Goal: Find specific page/section: Find specific page/section

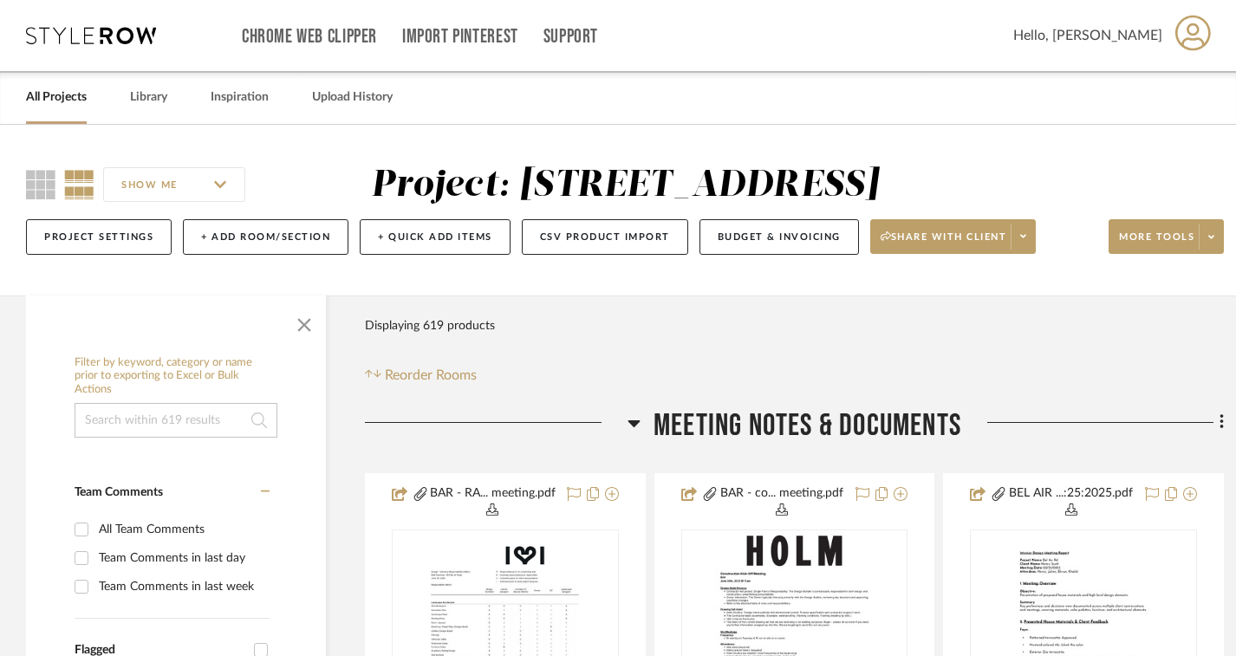
click at [58, 105] on link "All Projects" at bounding box center [56, 97] width 61 height 23
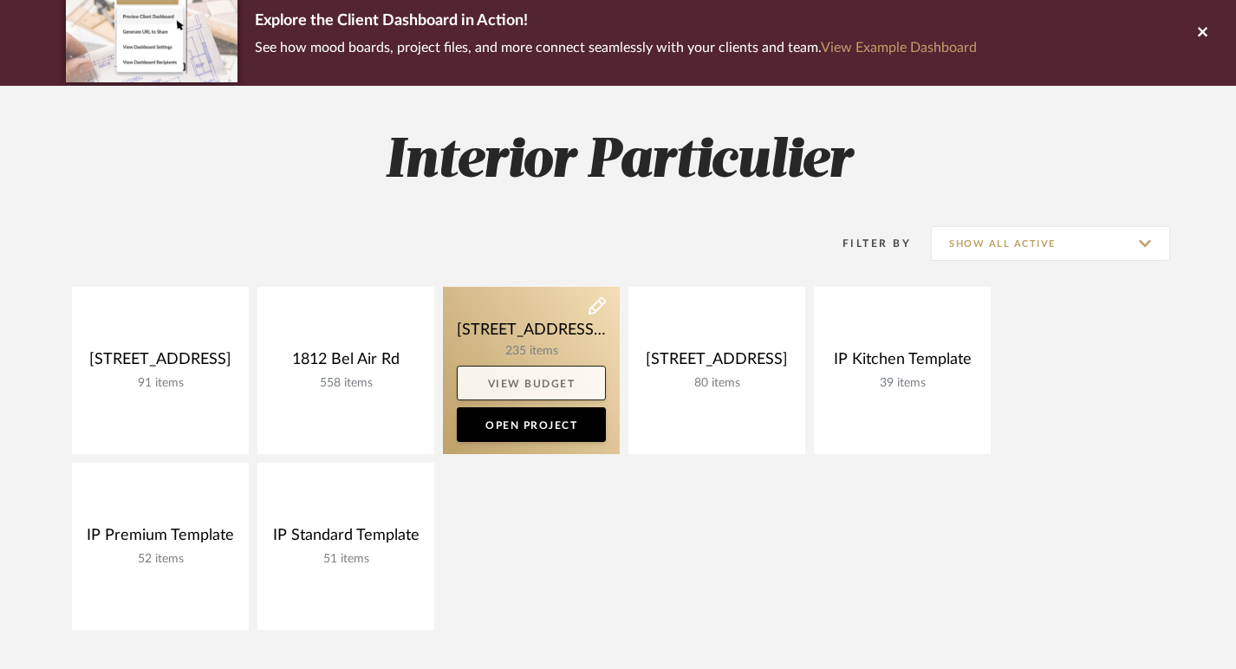
scroll to position [156, 0]
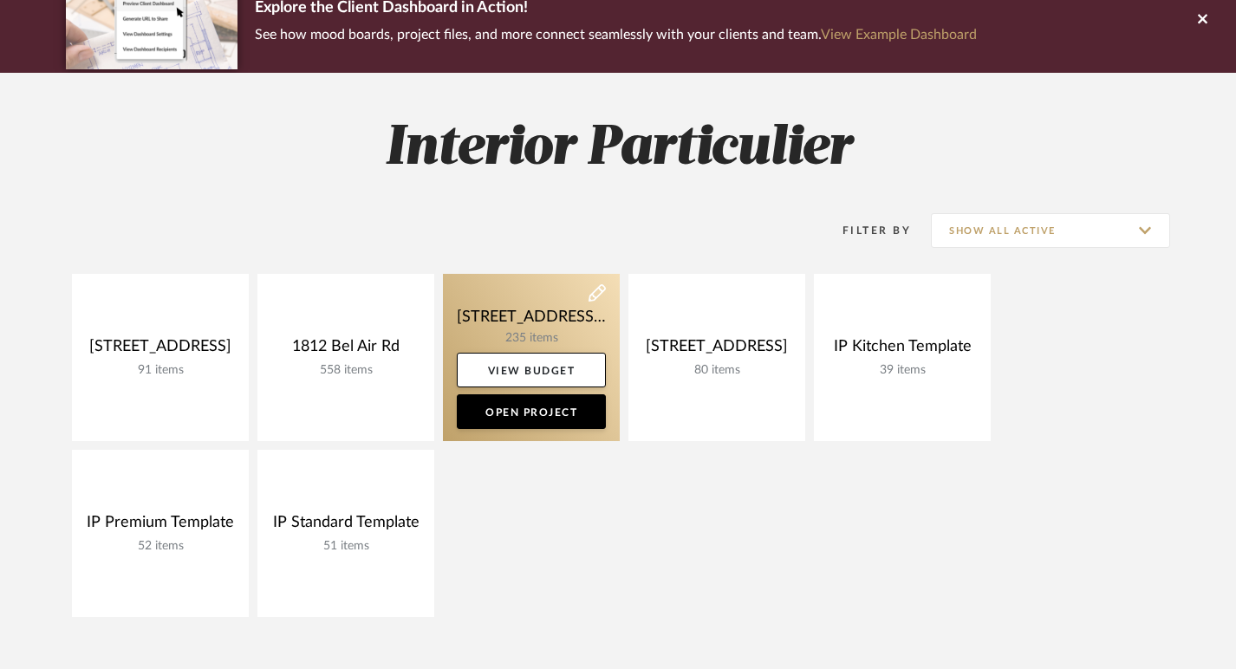
click at [528, 339] on link at bounding box center [531, 357] width 177 height 167
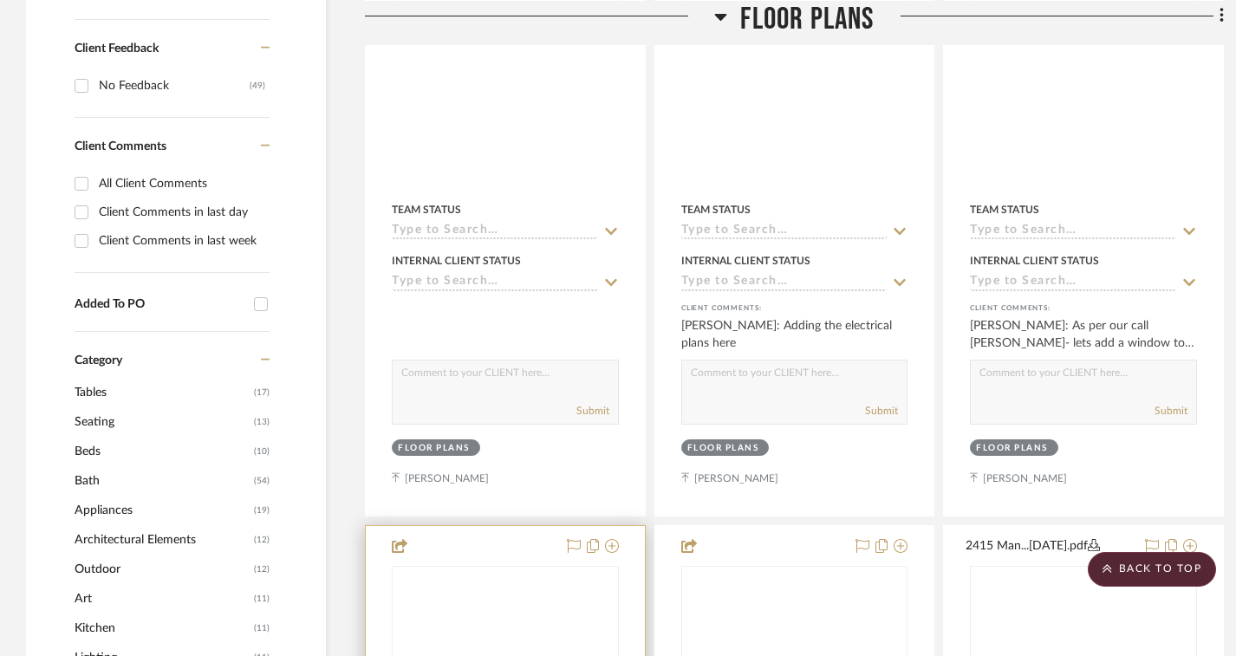
scroll to position [1141, 0]
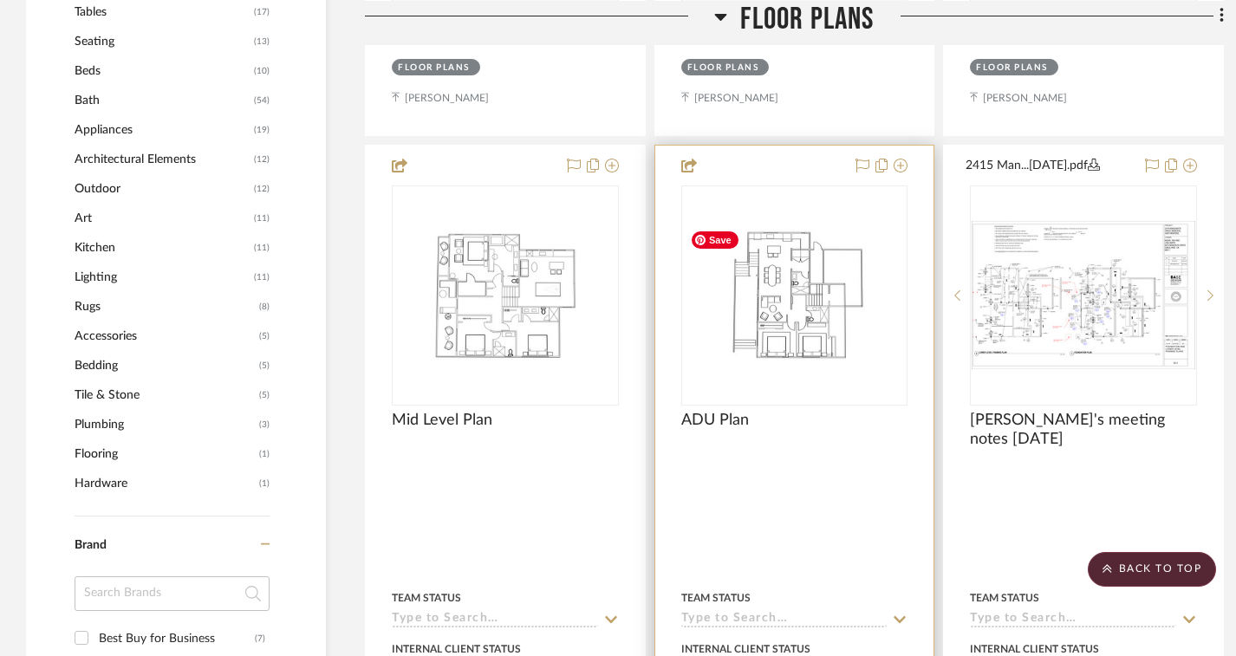
click at [772, 287] on img "0" at bounding box center [795, 295] width 224 height 143
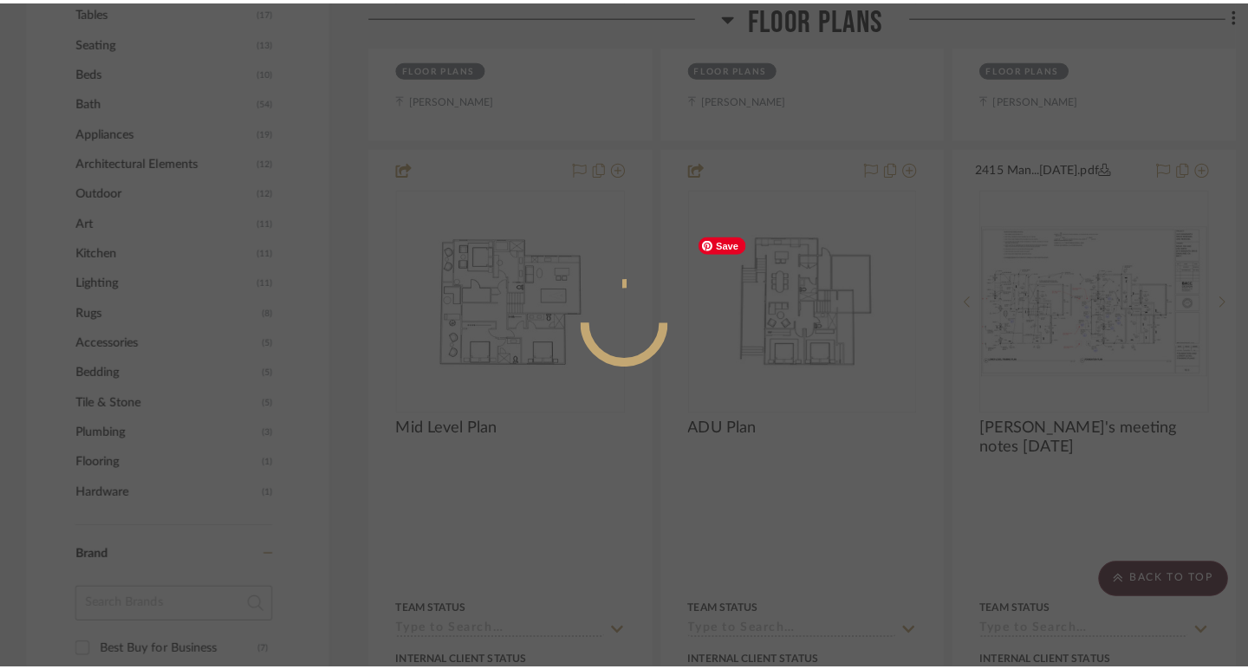
scroll to position [0, 0]
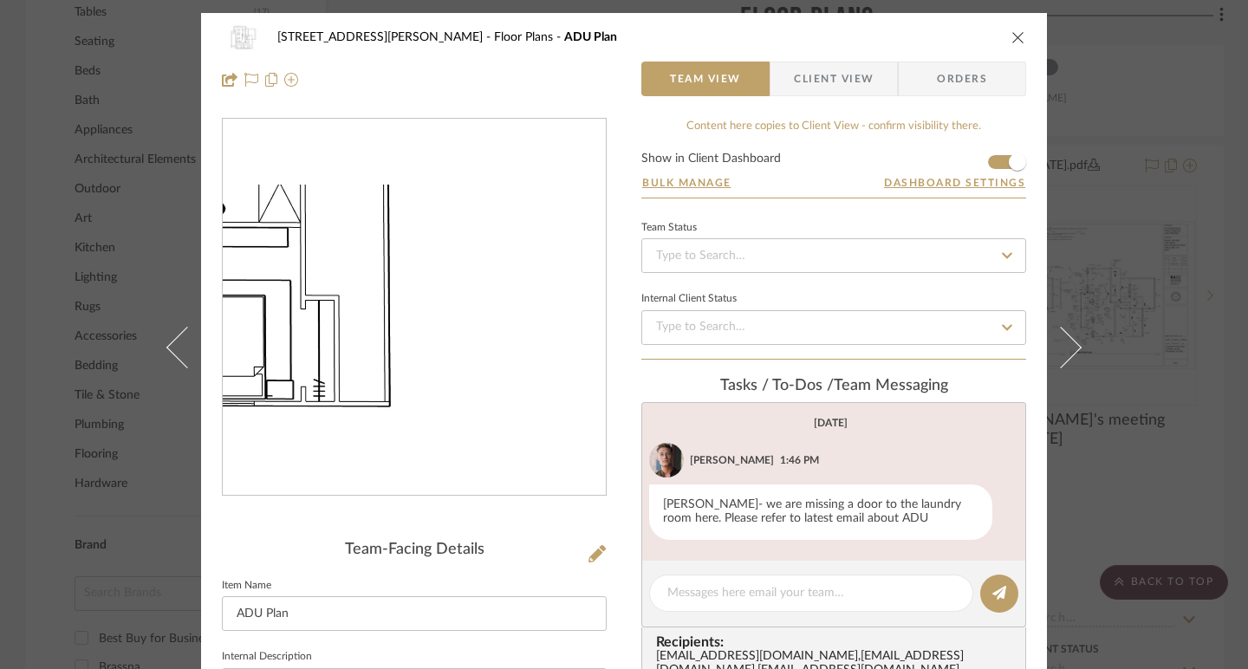
click at [504, 383] on img "0" at bounding box center [414, 308] width 383 height 246
click at [505, 382] on img "0" at bounding box center [414, 308] width 383 height 246
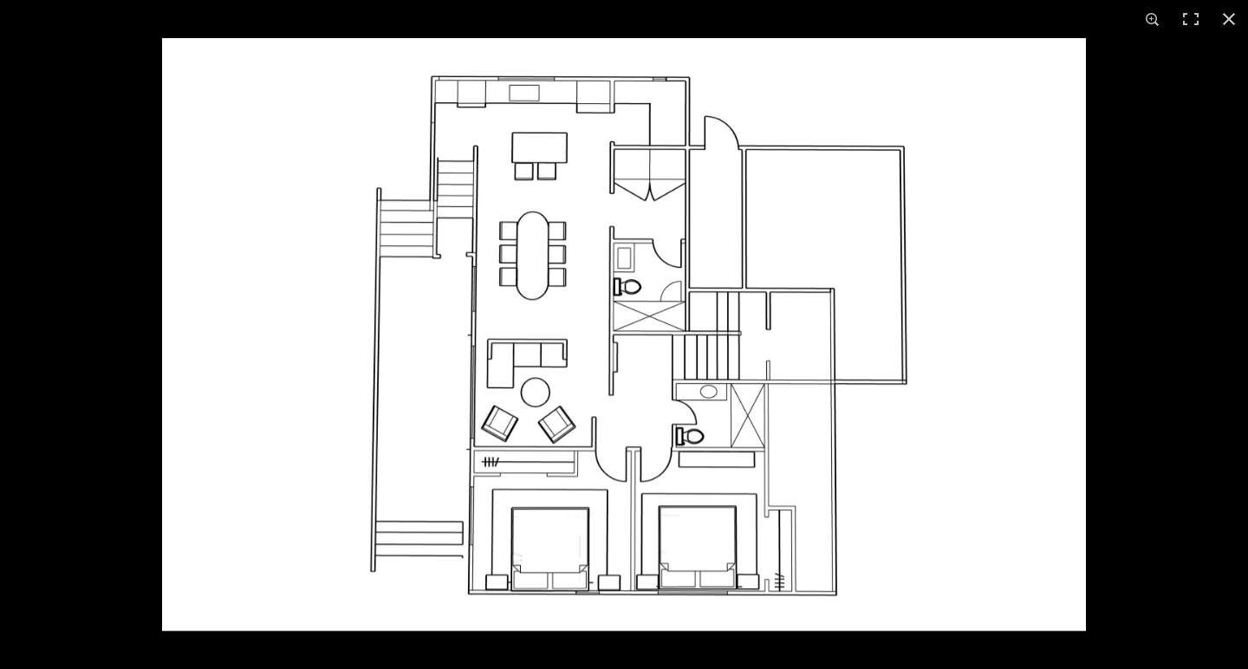
click at [626, 157] on img at bounding box center [624, 334] width 924 height 593
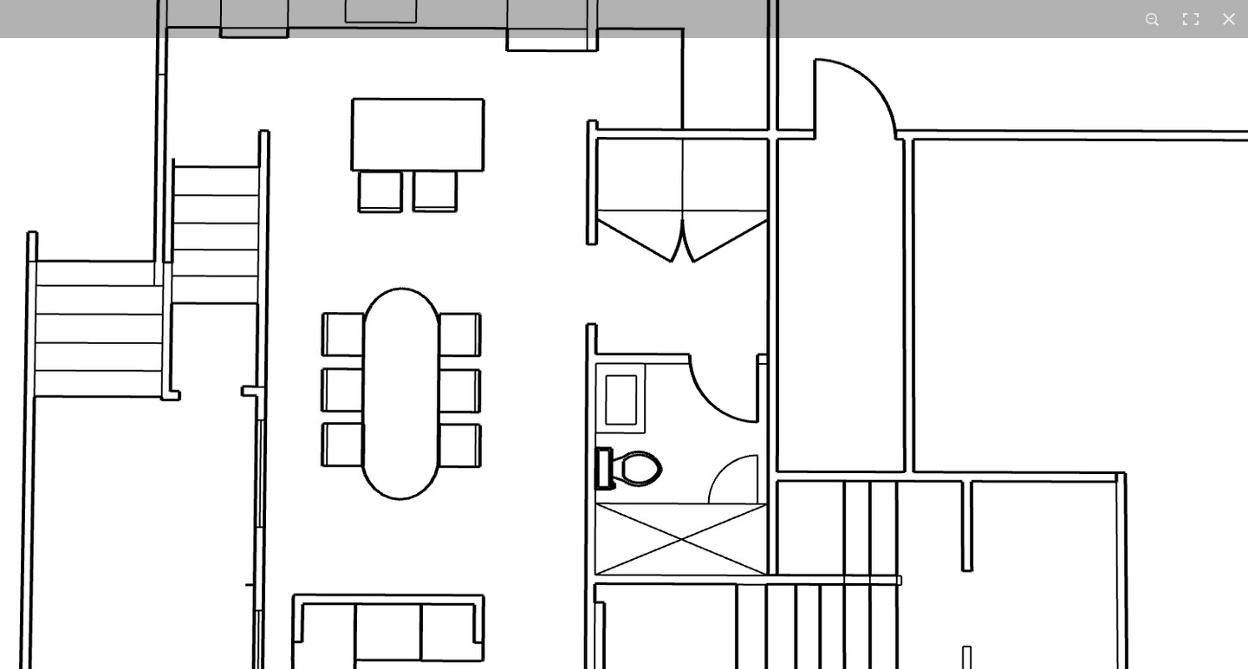
click at [626, 157] on img at bounding box center [620, 583] width 2218 height 1423
